Goal: Task Accomplishment & Management: Complete application form

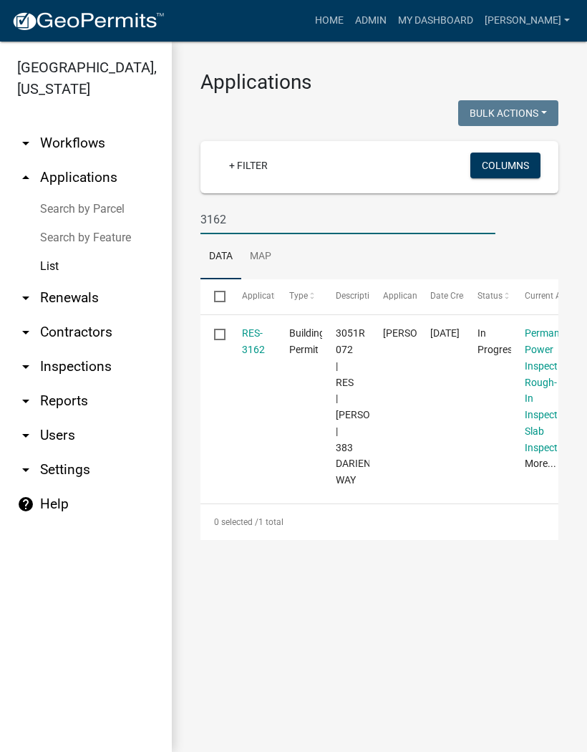
type input "3162"
click at [251, 344] on link "RES-3162" at bounding box center [253, 341] width 23 height 28
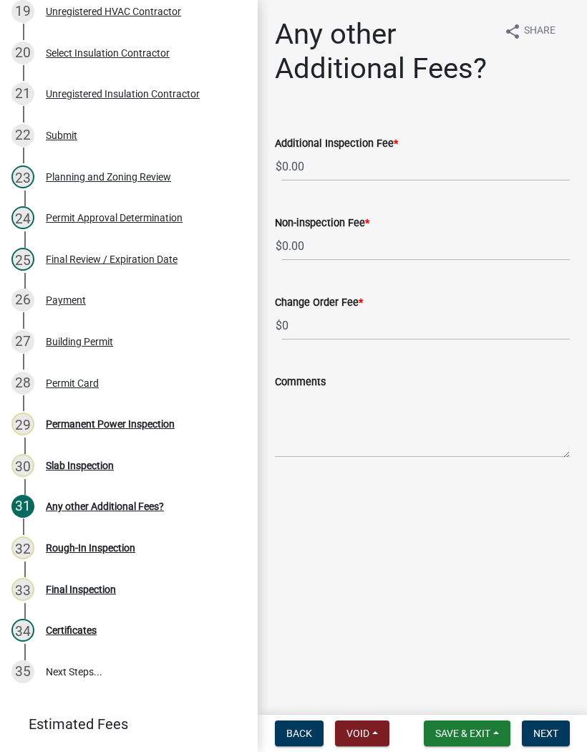
scroll to position [1000, 0]
click at [112, 543] on div "Rough-In Inspection" at bounding box center [90, 547] width 89 height 10
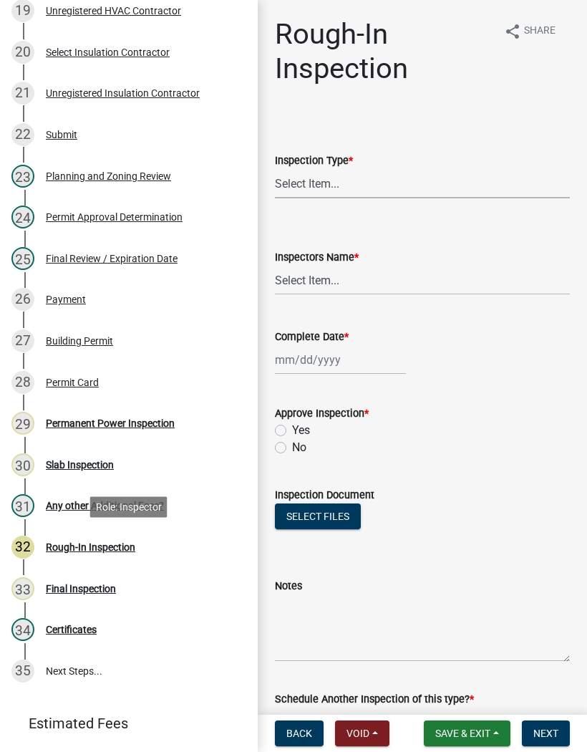
click at [322, 179] on select "Select Item... Rough-In" at bounding box center [422, 183] width 295 height 29
select select "c2274688-245b-4474-aeed-1009256ef604"
click at [310, 280] on select "Select Item... [PERSON_NAME] ([PERSON_NAME]) [PERSON_NAME] ([PERSON_NAME]) Engi…" at bounding box center [422, 280] width 295 height 29
select select "8dfc8809-68b2-4bc3-a0d1-6f7e000e7487"
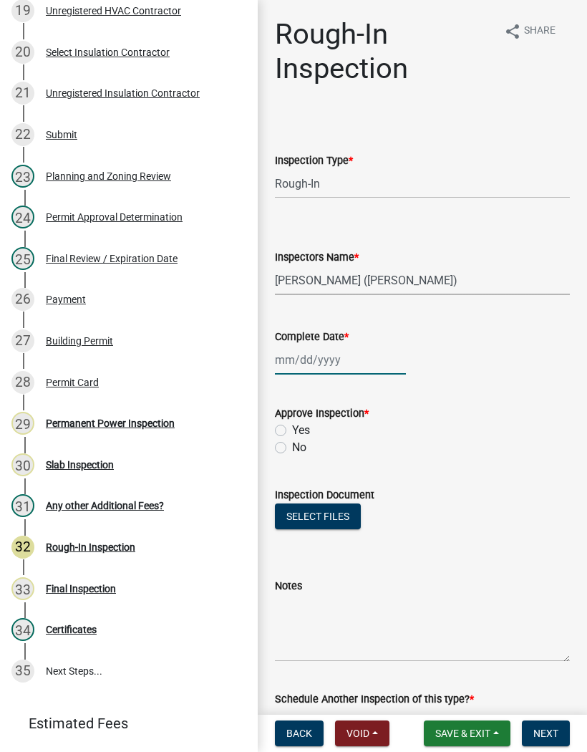
click at [326, 366] on div at bounding box center [340, 359] width 131 height 29
select select "9"
select select "2025"
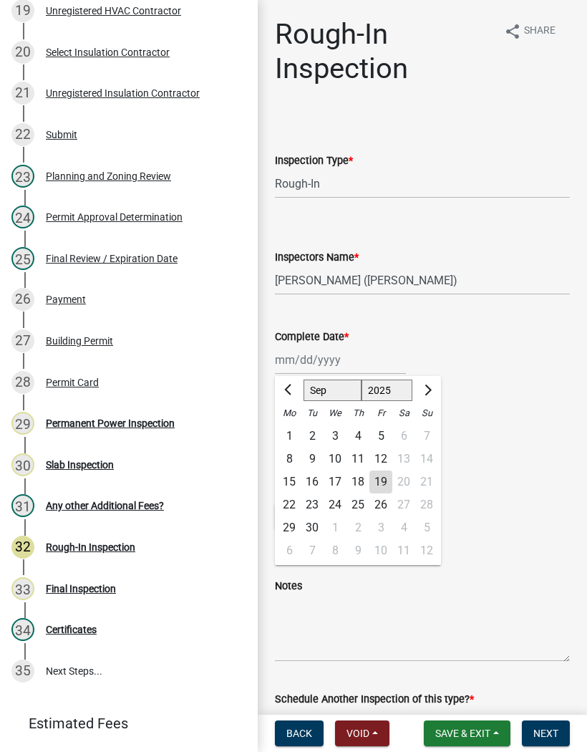
click at [387, 481] on div "19" at bounding box center [380, 481] width 23 height 23
type input "[DATE]"
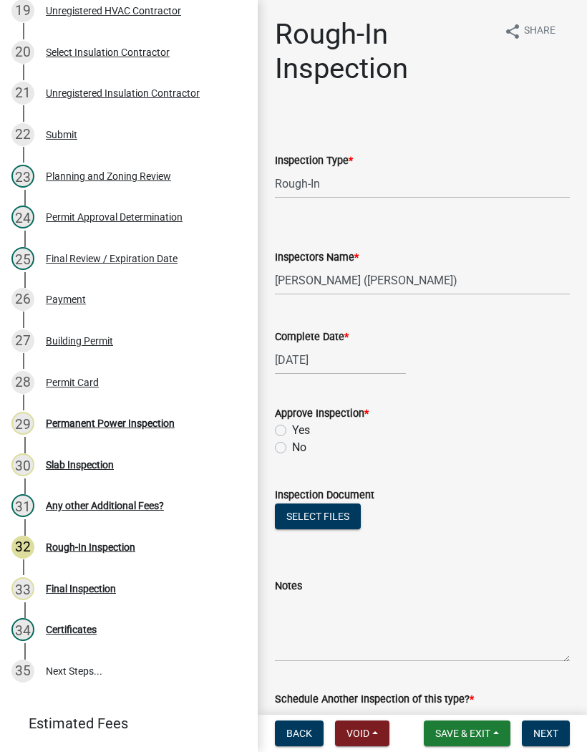
click at [292, 424] on label "Yes" at bounding box center [301, 430] width 18 height 17
click at [292, 424] on input "Yes" at bounding box center [296, 426] width 9 height 9
radio input "true"
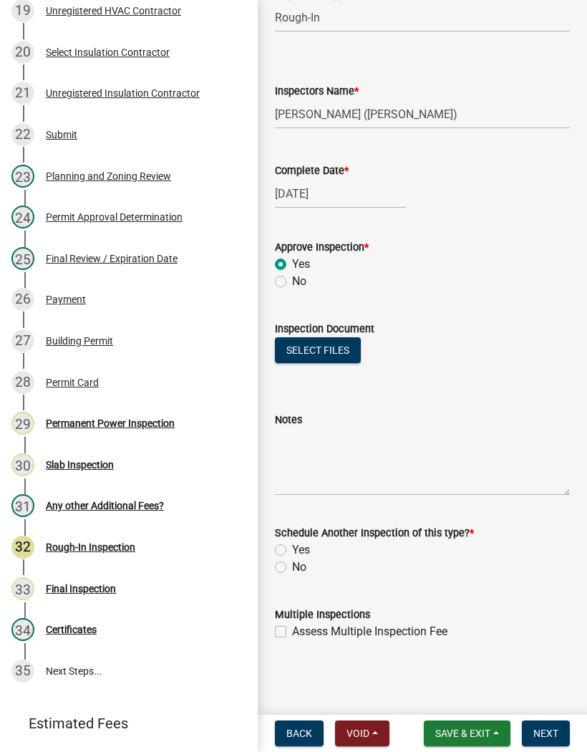
scroll to position [166, 0]
click at [292, 570] on label "No" at bounding box center [299, 566] width 14 height 17
click at [292, 568] on input "No" at bounding box center [296, 562] width 9 height 9
radio input "true"
click at [553, 729] on span "Next" at bounding box center [545, 732] width 25 height 11
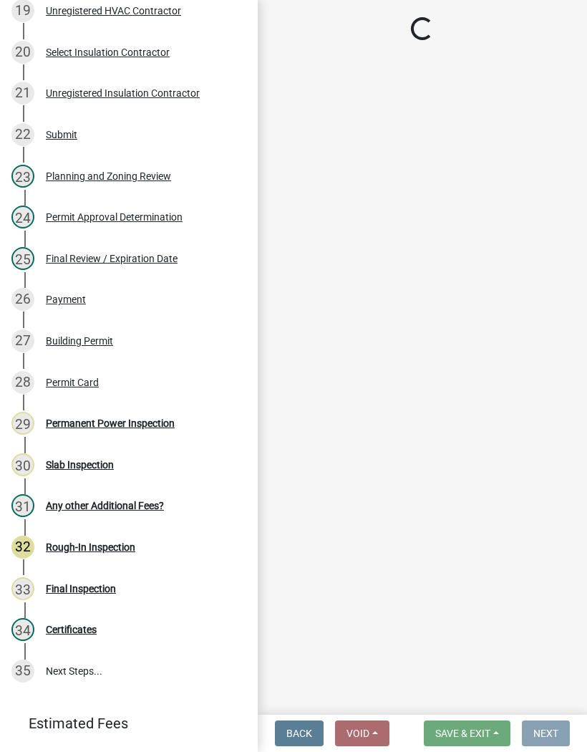
scroll to position [0, 0]
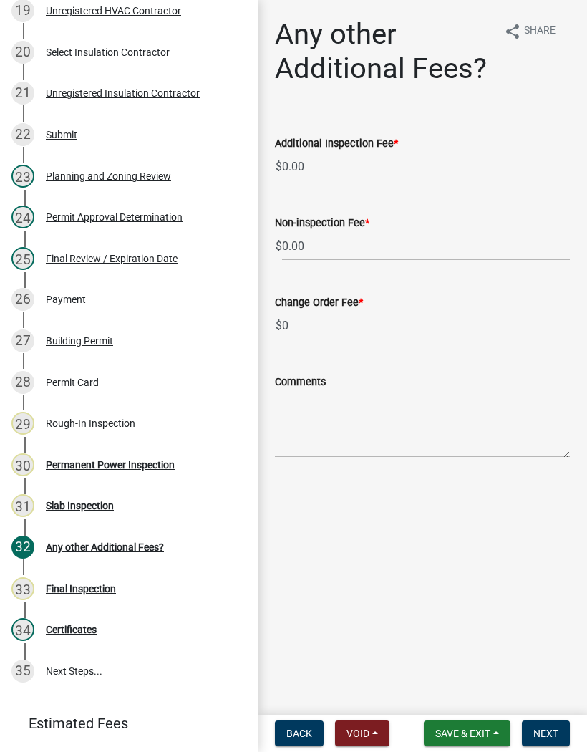
click at [457, 731] on span "Save & Exit" at bounding box center [462, 732] width 55 height 11
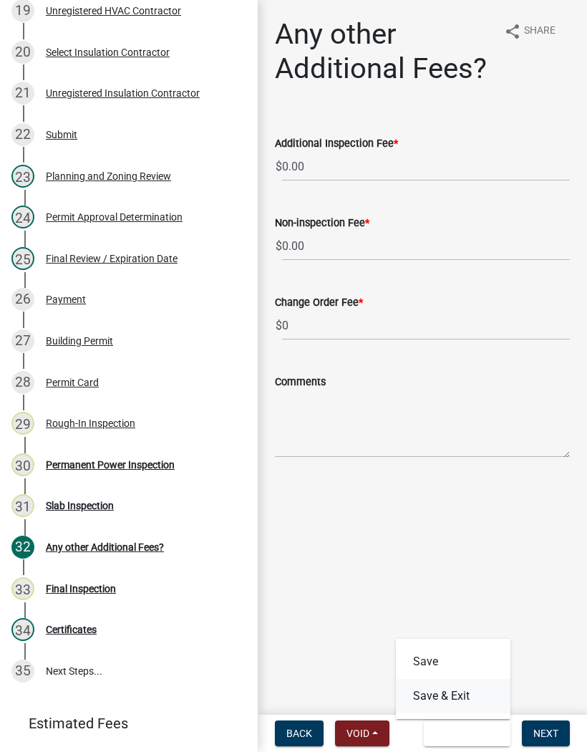
click at [447, 691] on button "Save & Exit" at bounding box center [453, 696] width 115 height 34
